Goal: Find specific page/section: Find specific page/section

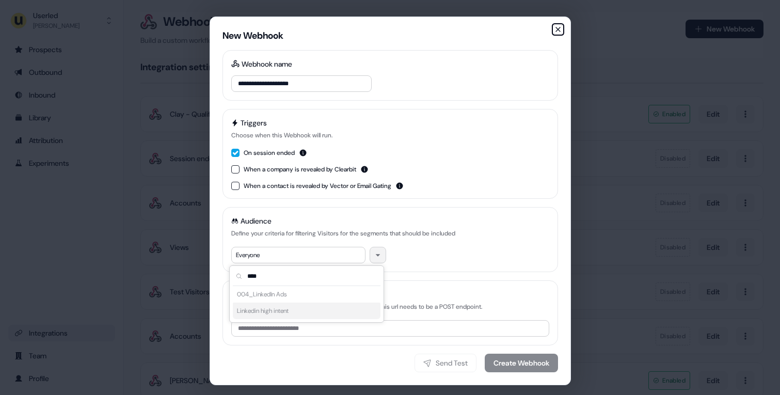
click at [557, 31] on icon "button" at bounding box center [558, 29] width 8 height 8
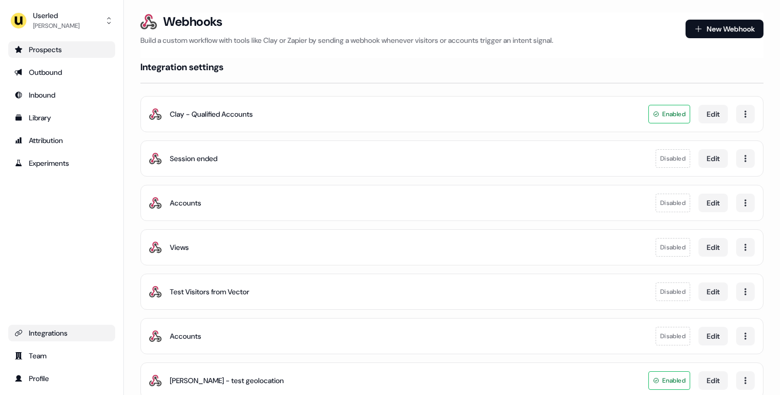
click at [29, 45] on div "Prospects" at bounding box center [61, 49] width 95 height 10
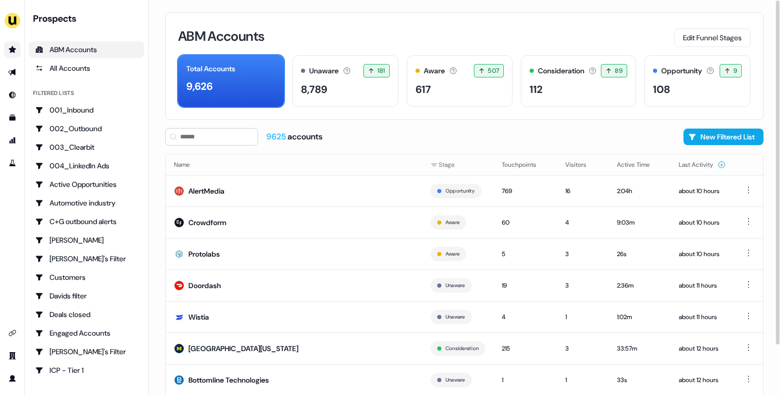
scroll to position [57, 0]
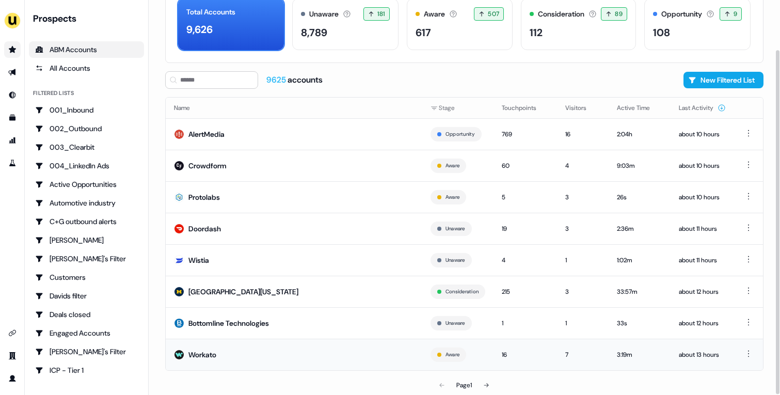
click at [332, 350] on td "Workato" at bounding box center [294, 355] width 257 height 32
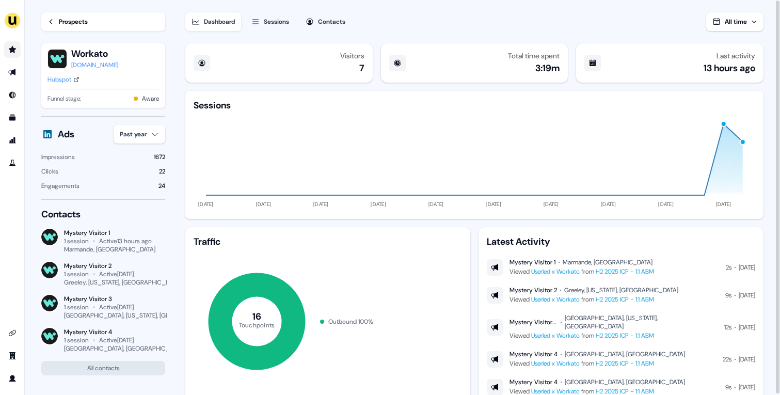
click at [74, 22] on div "Prospects" at bounding box center [73, 22] width 29 height 10
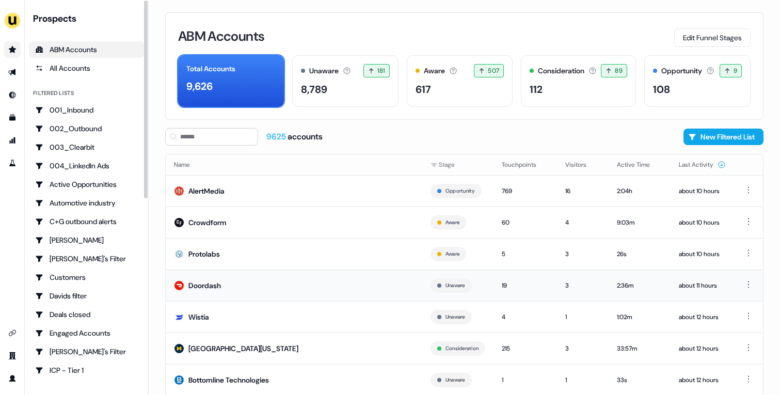
scroll to position [57, 0]
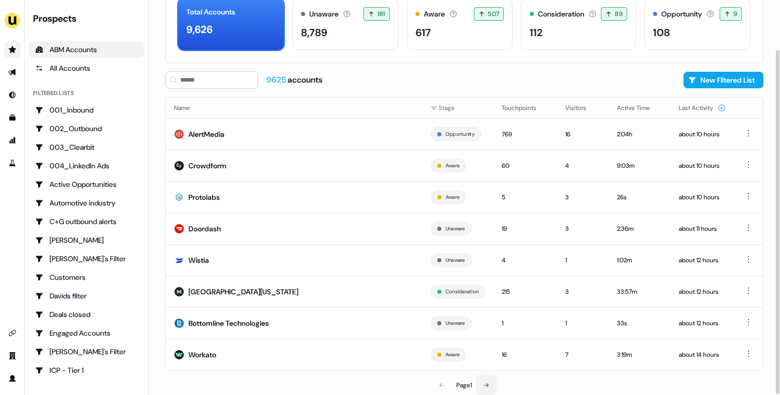
click at [480, 383] on button at bounding box center [486, 385] width 21 height 21
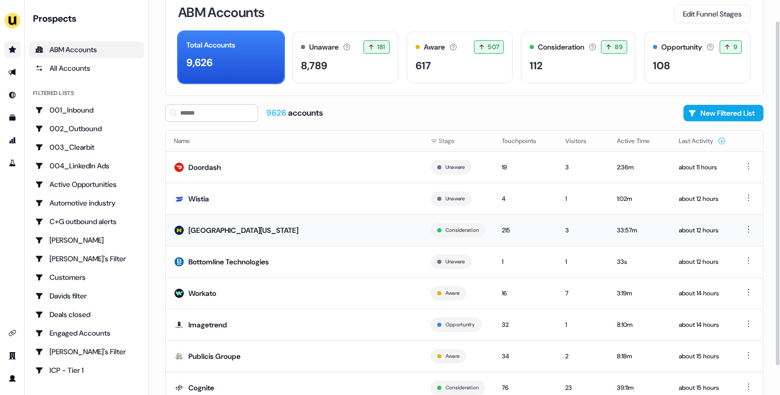
scroll to position [57, 0]
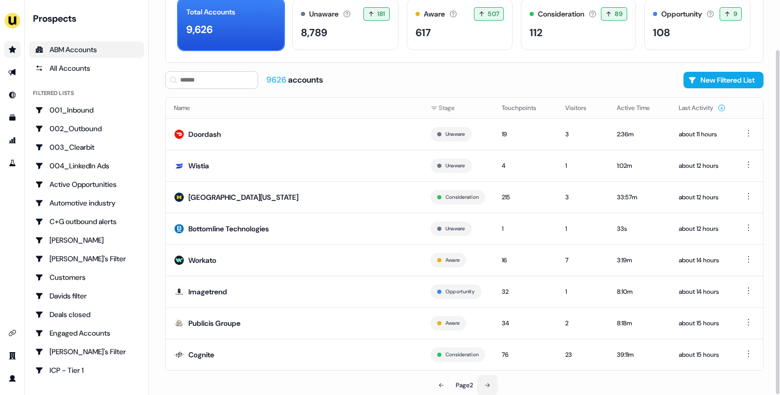
click at [490, 386] on icon at bounding box center [487, 385] width 6 height 6
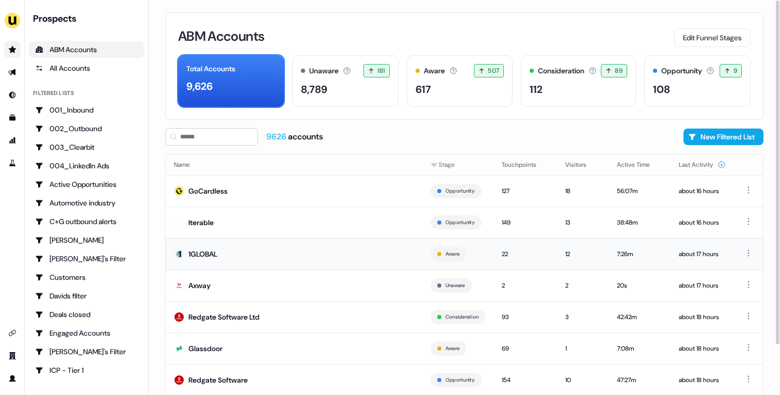
scroll to position [57, 0]
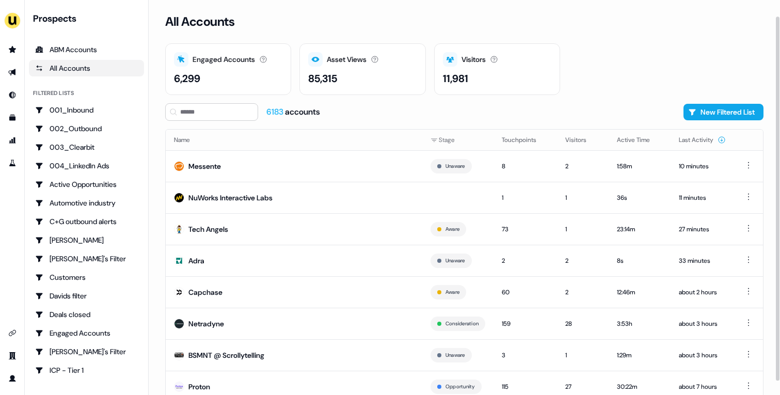
scroll to position [32, 0]
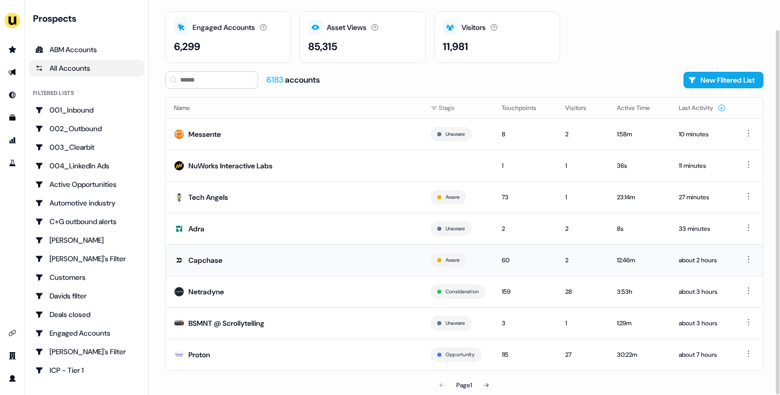
click at [306, 253] on td "Capchase" at bounding box center [294, 260] width 257 height 32
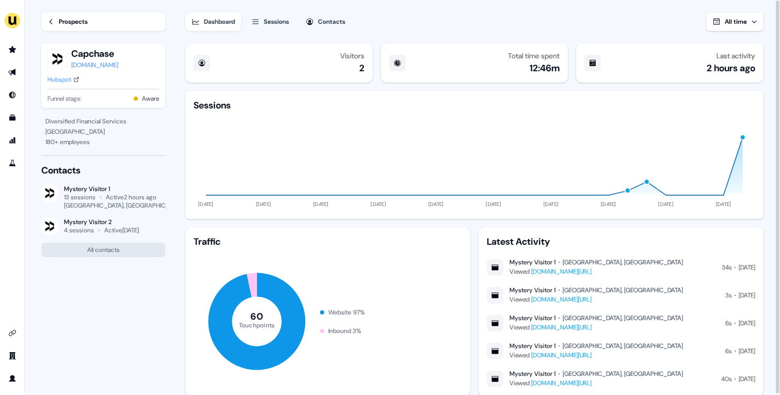
click at [85, 26] on div "Prospects" at bounding box center [73, 22] width 29 height 10
